Goal: Task Accomplishment & Management: Complete application form

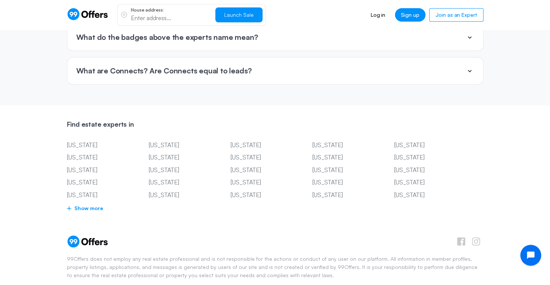
scroll to position [1805, 0]
click at [91, 203] on span "Show more" at bounding box center [275, 207] width 417 height 9
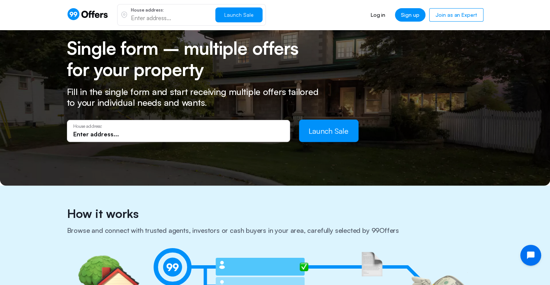
scroll to position [0, 0]
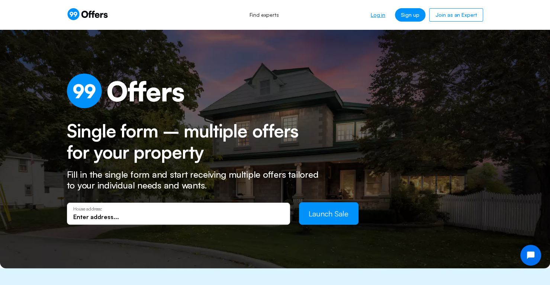
click at [386, 18] on link "Log in" at bounding box center [378, 14] width 26 height 13
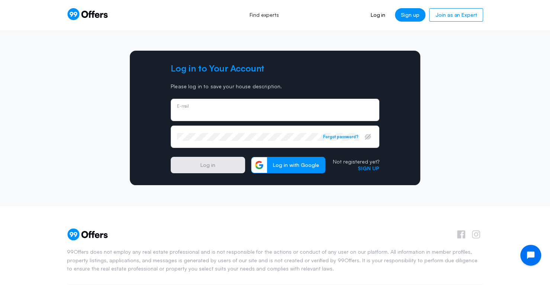
click at [270, 108] on div "E-mail" at bounding box center [275, 110] width 196 height 8
click at [368, 166] on div "Not registered yet? Sign up" at bounding box center [356, 164] width 47 height 13
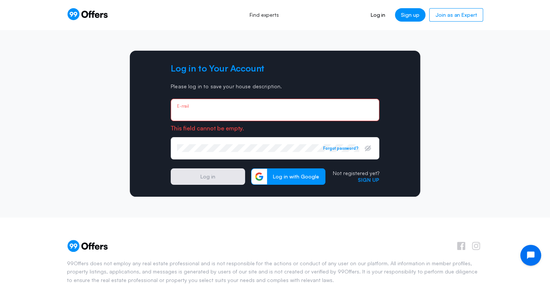
click at [310, 113] on input "email" at bounding box center [275, 112] width 196 height 8
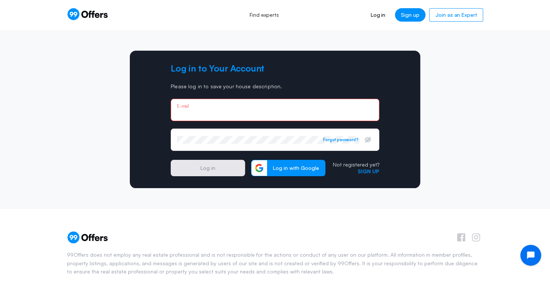
type input "[EMAIL_ADDRESS][DOMAIN_NAME]"
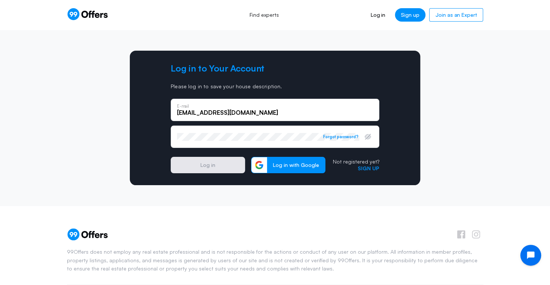
click at [243, 142] on div "Password Forgot password?" at bounding box center [275, 136] width 209 height 22
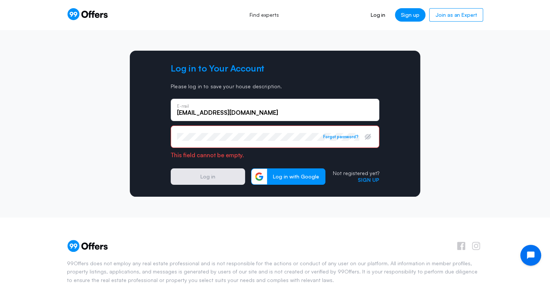
drag, startPoint x: 243, startPoint y: 142, endPoint x: 465, endPoint y: 81, distance: 230.1
click at [465, 81] on div "Log in to Your Account Please log in to save your house description. [PERSON_NA…" at bounding box center [276, 124] width 432 height 146
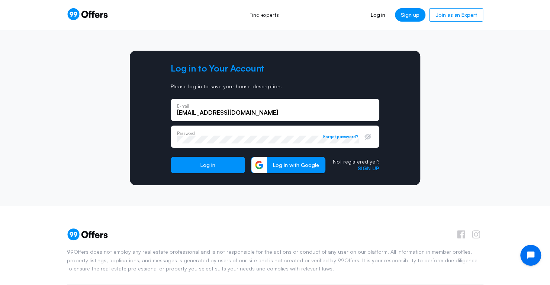
click at [416, 122] on div "Log in to Your Account Please log in to save your house description. [PERSON_NA…" at bounding box center [275, 118] width 291 height 134
click at [366, 166] on link "Sign up" at bounding box center [369, 168] width 22 height 6
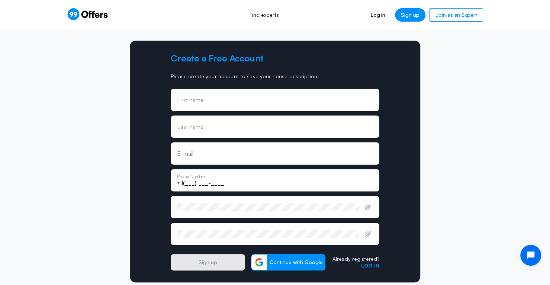
scroll to position [10, 0]
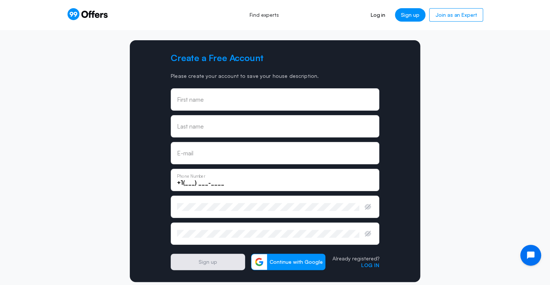
type input "[EMAIL_ADDRESS][DOMAIN_NAME]"
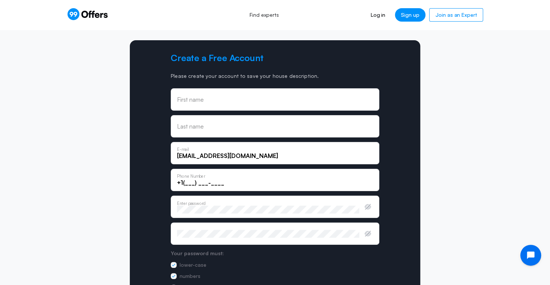
click at [321, 99] on input "text" at bounding box center [275, 99] width 196 height 8
type input "[PERSON_NAME]"
type input "[PHONE_NUMBER]"
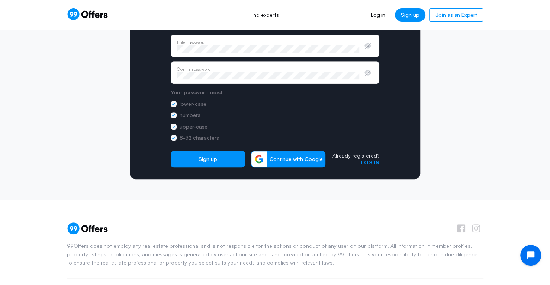
scroll to position [172, 0]
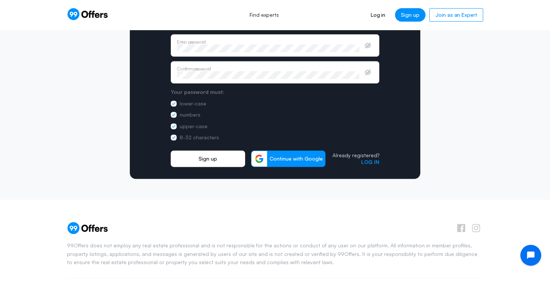
click at [224, 165] on button "Sign up" at bounding box center [208, 158] width 74 height 16
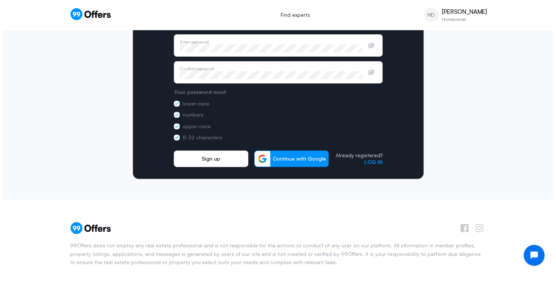
scroll to position [0, 0]
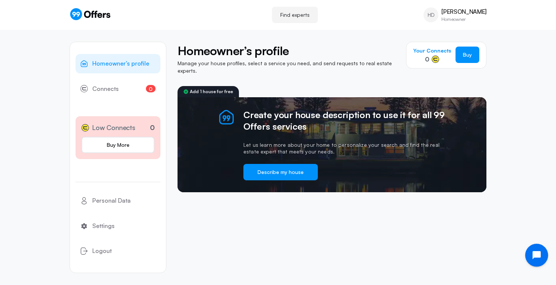
click at [538, 259] on icon "Open chat widget" at bounding box center [541, 255] width 12 height 12
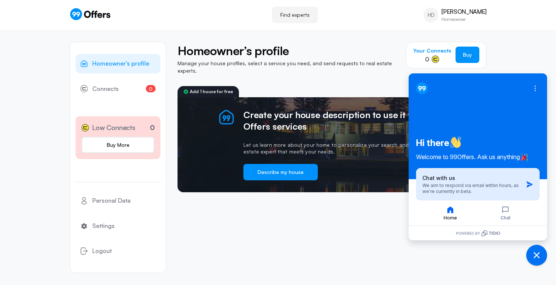
click at [530, 182] on icon "button" at bounding box center [529, 183] width 7 height 7
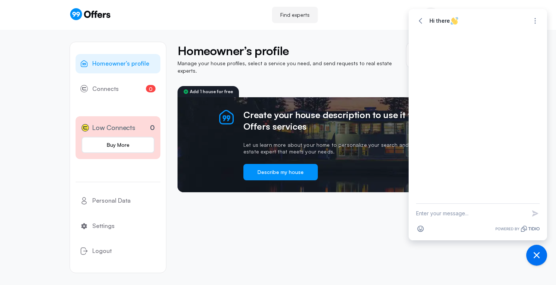
click at [456, 212] on textarea "New message" at bounding box center [471, 213] width 110 height 19
type textarea "Hello, I would like to confirm my appointment for [DATE] at 10 am CDT"
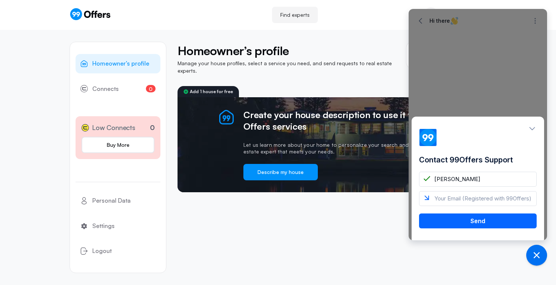
type input "[PERSON_NAME]"
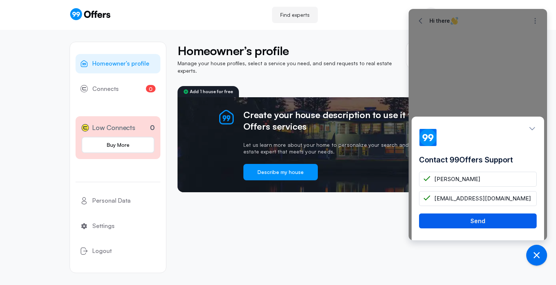
type input "[EMAIL_ADDRESS][DOMAIN_NAME]"
click at [459, 218] on button "Send" at bounding box center [478, 220] width 118 height 15
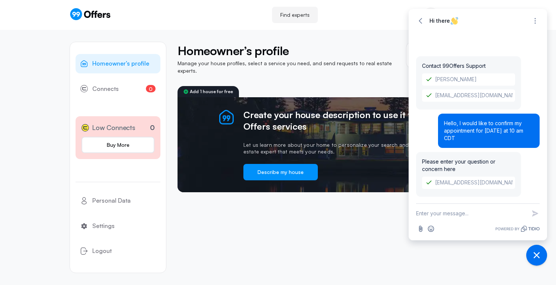
drag, startPoint x: 444, startPoint y: 129, endPoint x: 539, endPoint y: 137, distance: 95.5
click at [539, 137] on div "Contact 99Offers Support [PERSON_NAME] [PERSON_NAME][EMAIL_ADDRESS][DOMAIN_NAME…" at bounding box center [478, 117] width 138 height 172
drag, startPoint x: 535, startPoint y: 138, endPoint x: 443, endPoint y: 132, distance: 92.5
click at [443, 132] on div "Hello, I would like to confirm my appointment for [DATE] at 10 am CDT" at bounding box center [489, 130] width 102 height 34
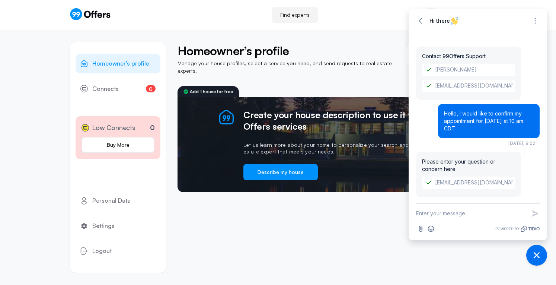
click at [459, 217] on textarea "New message" at bounding box center [471, 213] width 110 height 19
paste textarea "Hello, I would like to confirm my appointment for [DATE] at 10 am CDT"
type textarea "Hello, I would like to confirm my appointment for [DATE] at 10 am CDT"
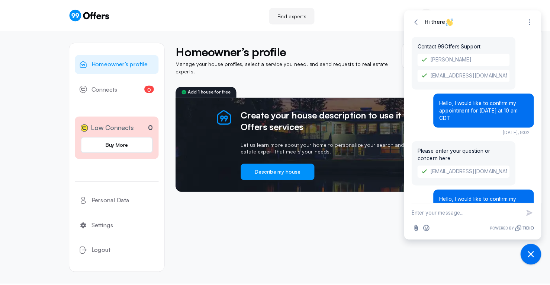
scroll to position [12, 0]
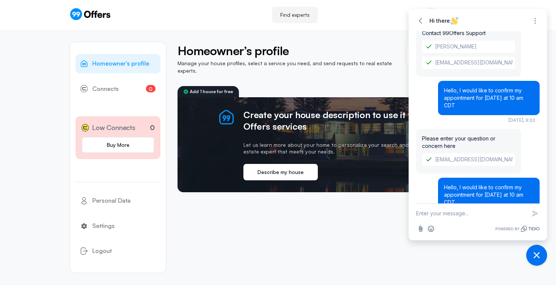
click at [257, 170] on button "Describe my house" at bounding box center [280, 172] width 74 height 16
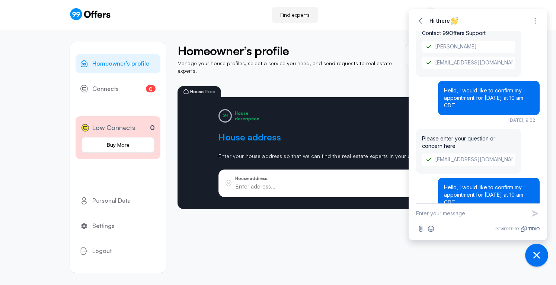
click at [536, 256] on icon "Close chat widget" at bounding box center [536, 255] width 7 height 7
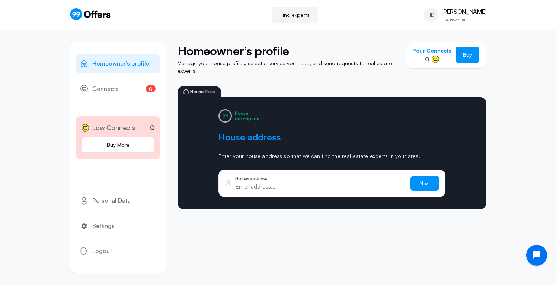
click at [320, 183] on input "text" at bounding box center [319, 186] width 169 height 8
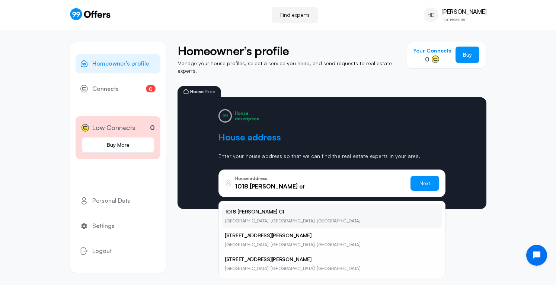
click at [241, 207] on li "[STREET_ADDRESS][PERSON_NAME]" at bounding box center [332, 216] width 220 height 24
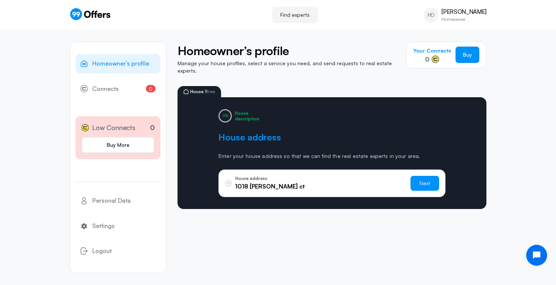
type input "[STREET_ADDRESS][PERSON_NAME]"
click at [409, 176] on form "House address: [STREET_ADDRESS][PERSON_NAME] Next" at bounding box center [331, 183] width 227 height 28
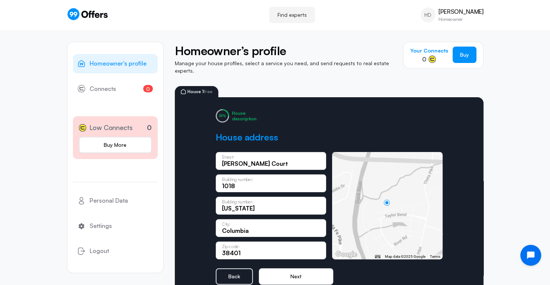
click at [283, 272] on button "Next" at bounding box center [296, 276] width 74 height 16
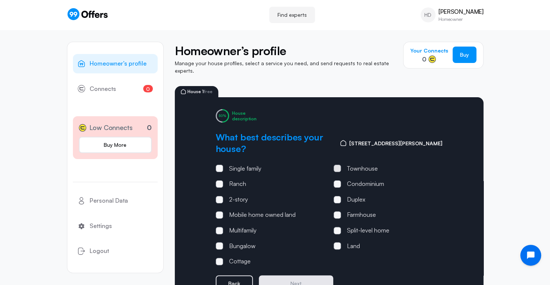
click at [340, 164] on span at bounding box center [337, 167] width 7 height 7
click at [0, 0] on input "Townhouse" at bounding box center [0, 0] width 0 height 0
click at [298, 275] on button "Next" at bounding box center [296, 283] width 74 height 16
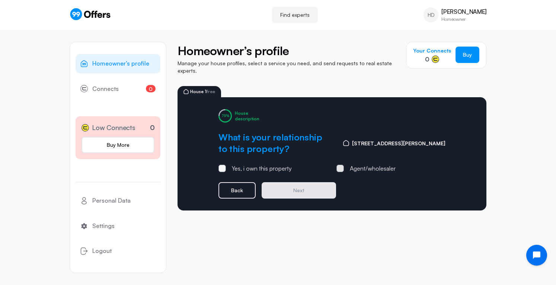
click at [342, 164] on span at bounding box center [339, 167] width 7 height 7
click at [0, 0] on input "Agent/wholesaler" at bounding box center [0, 0] width 0 height 0
click at [305, 183] on button "Next" at bounding box center [299, 190] width 74 height 16
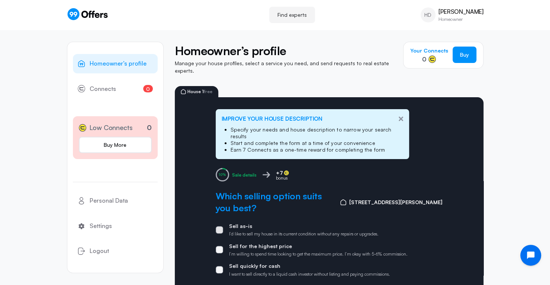
click at [223, 222] on label "Sell as-is I’d like to sell my house in its current condition without any repai…" at bounding box center [297, 229] width 163 height 14
click at [0, 0] on input "Sell as-is I’d like to sell my house in its current condition without any repai…" at bounding box center [0, 0] width 0 height 0
click at [220, 228] on icon at bounding box center [219, 230] width 4 height 4
click at [0, 0] on input "Sell as-is I’d like to sell my house in its current condition without any repai…" at bounding box center [0, 0] width 0 height 0
click at [220, 266] on span at bounding box center [219, 269] width 7 height 7
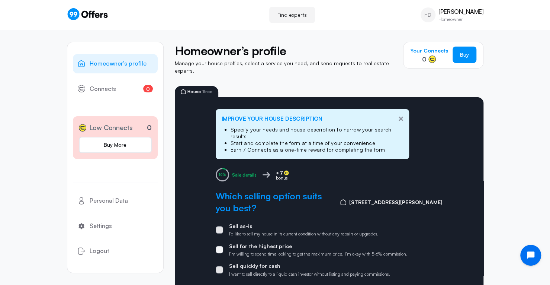
click at [0, 0] on input "Sell quickly for cash I want to sell directly to a liquid cash investor without…" at bounding box center [0, 0] width 0 height 0
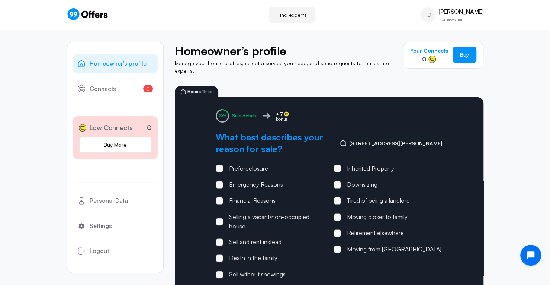
scroll to position [39, 0]
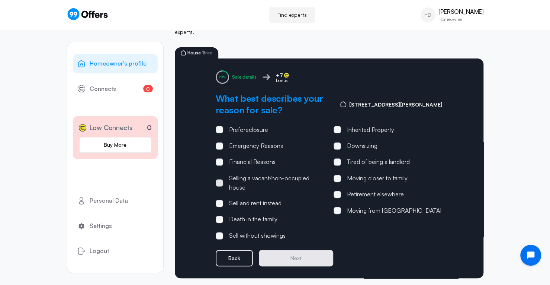
click at [221, 179] on span at bounding box center [219, 182] width 7 height 7
click at [0, 0] on input "Selling a vacant/non-occupied house" at bounding box center [0, 0] width 0 height 0
click at [295, 256] on button "Next" at bounding box center [296, 258] width 74 height 16
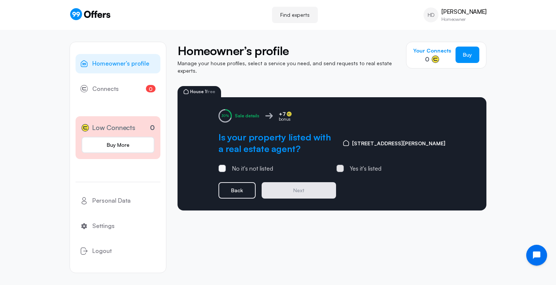
click at [340, 167] on span at bounding box center [340, 168] width 2 height 2
click at [0, 0] on input "Yes it's listed" at bounding box center [0, 0] width 0 height 0
click at [308, 188] on button "Next" at bounding box center [299, 190] width 74 height 16
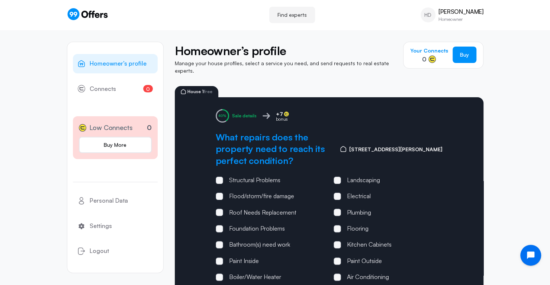
scroll to position [58, 0]
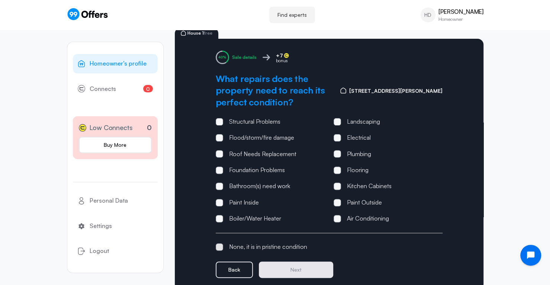
click at [217, 243] on span at bounding box center [219, 246] width 7 height 7
click at [0, 0] on input "None, it is in pristine condition" at bounding box center [0, 0] width 0 height 0
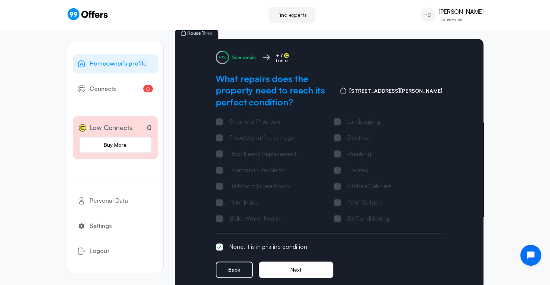
click at [285, 261] on button "Next" at bounding box center [296, 269] width 74 height 16
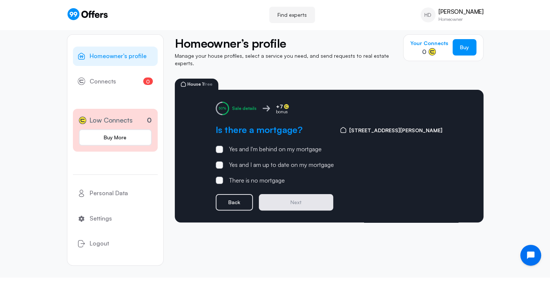
scroll to position [0, 0]
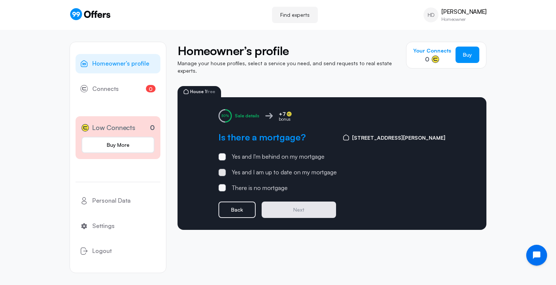
click at [222, 169] on span at bounding box center [221, 172] width 7 height 7
click at [0, 0] on input "Yes and I am up to date on my mortgage" at bounding box center [0, 0] width 0 height 0
click at [291, 206] on button "Next" at bounding box center [299, 209] width 74 height 16
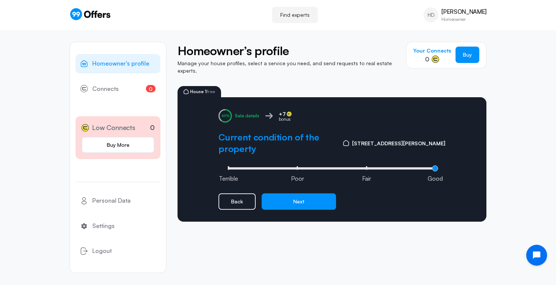
drag, startPoint x: 366, startPoint y: 151, endPoint x: 438, endPoint y: 152, distance: 71.4
type input "3"
click at [438, 167] on input "range" at bounding box center [332, 168] width 212 height 2
click at [316, 193] on button "Next" at bounding box center [299, 201] width 74 height 16
type input "0"
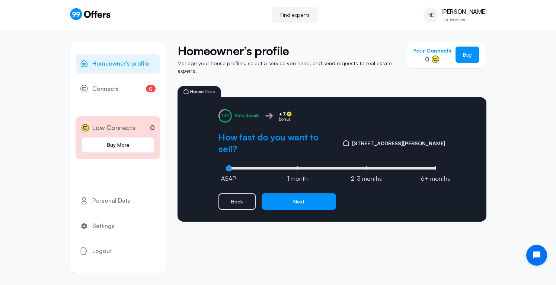
click at [228, 167] on input "range" at bounding box center [332, 168] width 212 height 2
click at [275, 193] on button "Next" at bounding box center [299, 201] width 74 height 16
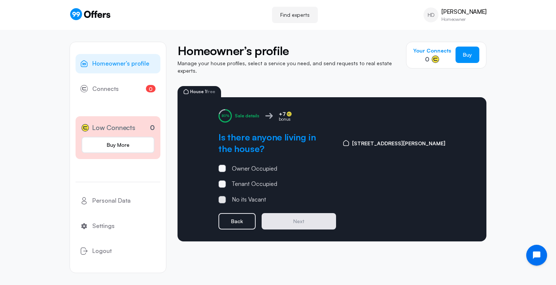
click at [222, 196] on span at bounding box center [221, 199] width 7 height 7
click at [0, 0] on input "No its Vacant" at bounding box center [0, 0] width 0 height 0
click at [297, 213] on button "Next" at bounding box center [299, 221] width 74 height 16
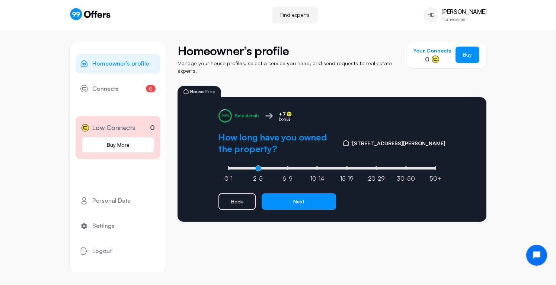
drag, startPoint x: 228, startPoint y: 164, endPoint x: 260, endPoint y: 163, distance: 31.6
type input "1"
click at [260, 167] on input "range" at bounding box center [332, 168] width 212 height 2
click at [290, 199] on button "Next" at bounding box center [299, 201] width 74 height 16
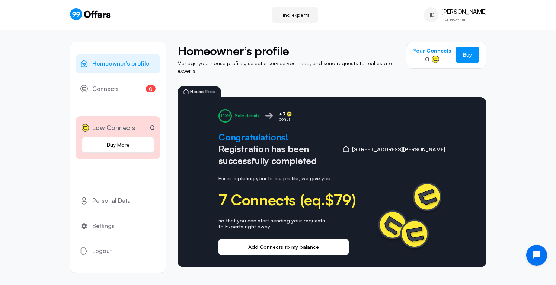
click at [284, 242] on button "Add Connects to my balance" at bounding box center [283, 246] width 130 height 16
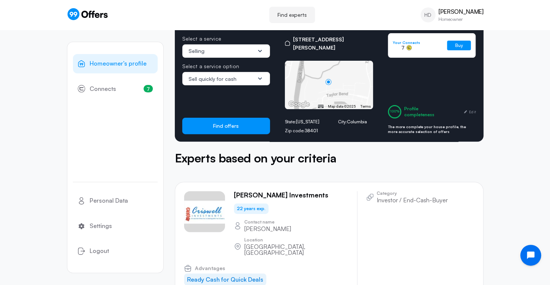
scroll to position [48, 0]
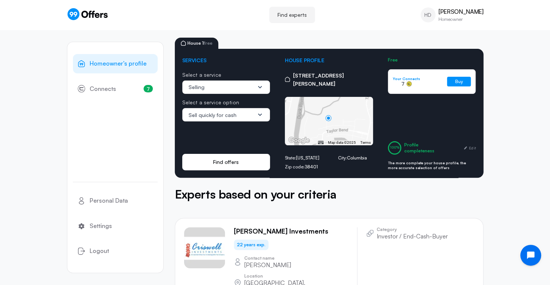
click at [230, 154] on button "Find offers" at bounding box center [226, 162] width 88 height 16
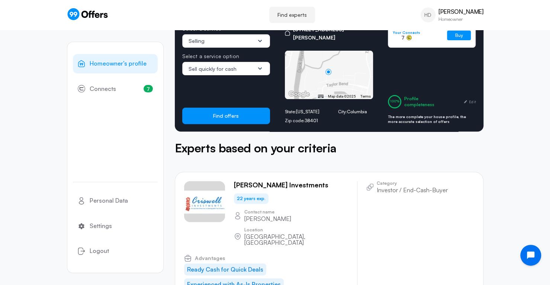
scroll to position [0, 0]
